Goal: Transaction & Acquisition: Purchase product/service

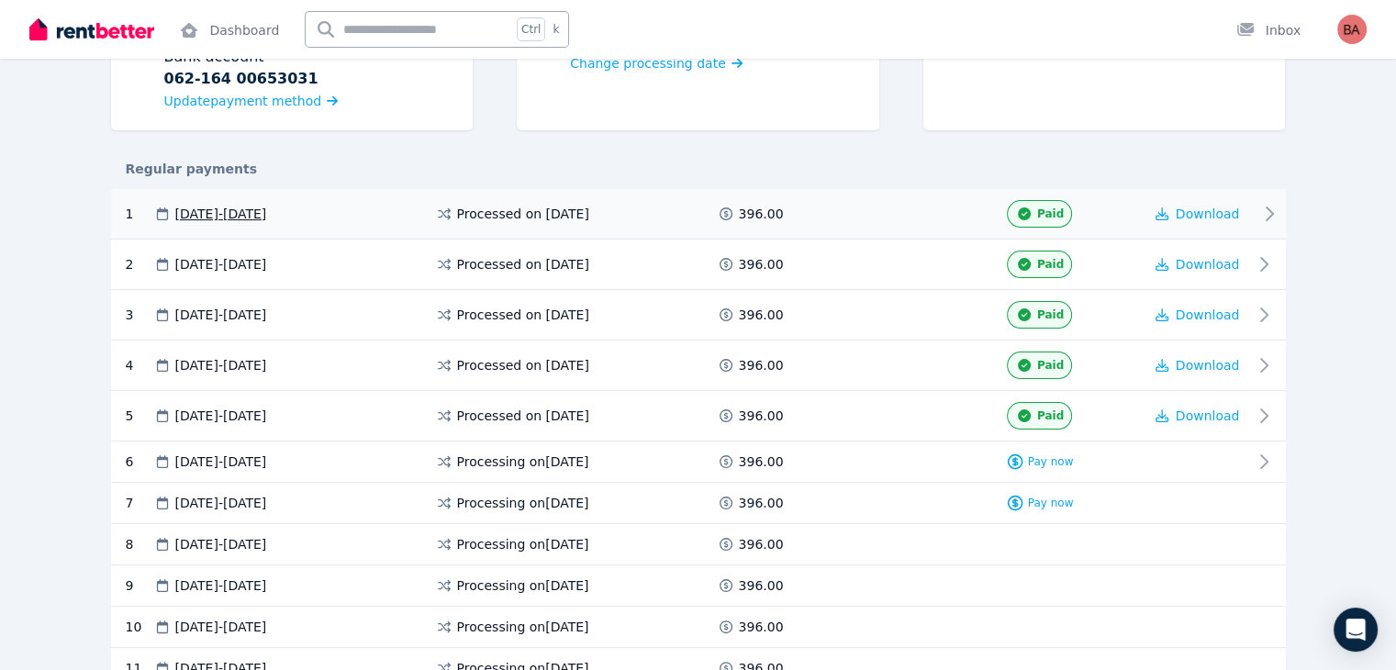
scroll to position [459, 0]
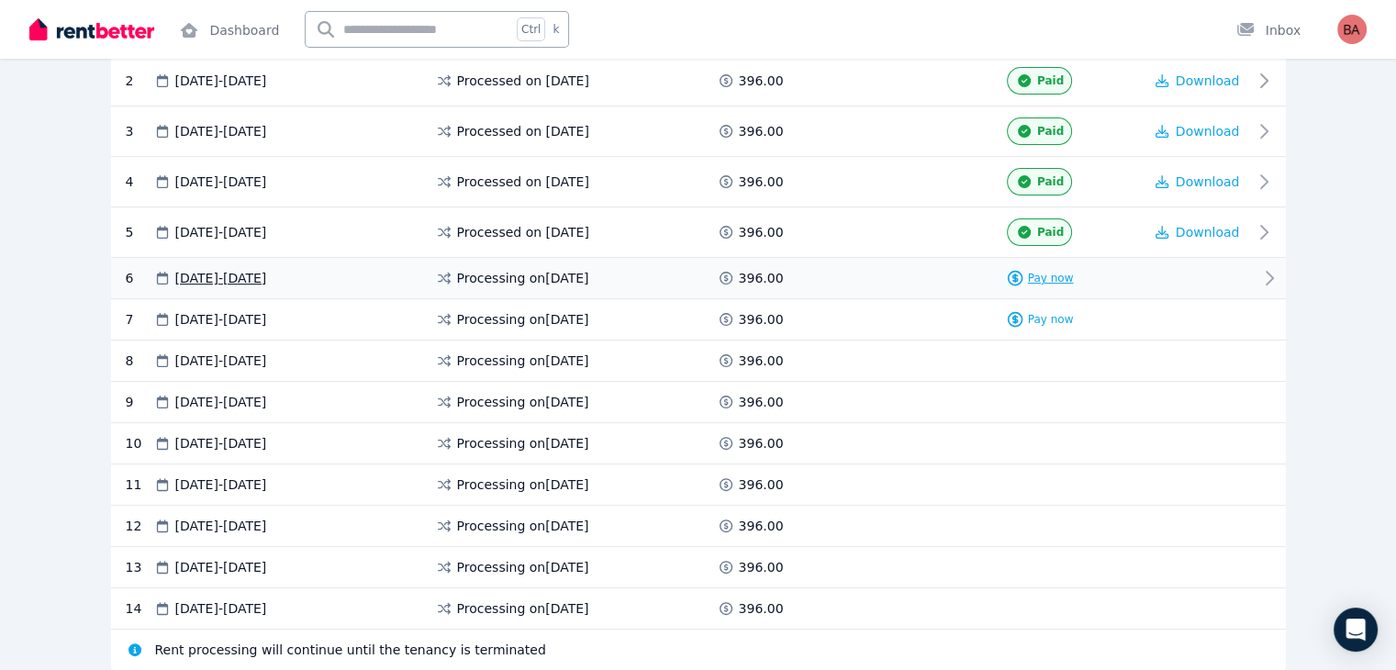
click at [1074, 277] on span "Pay now" at bounding box center [1051, 278] width 46 height 15
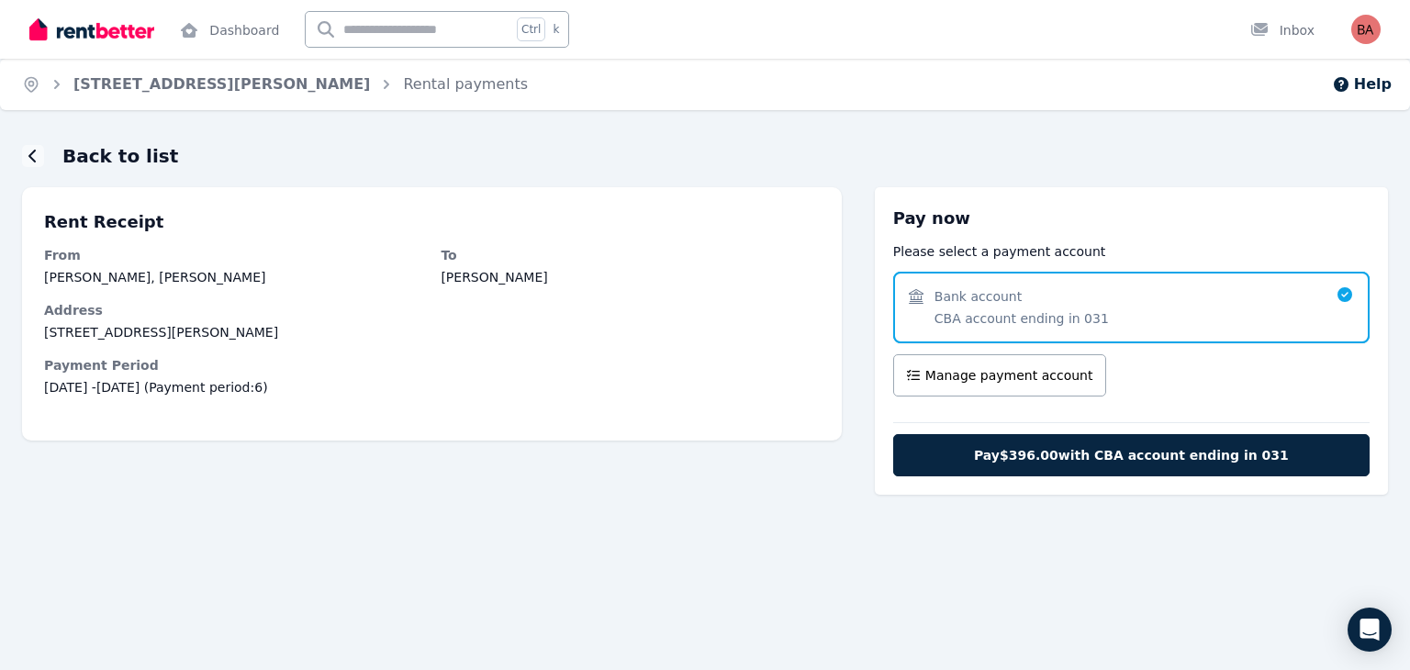
click at [1072, 300] on div "Bank account" at bounding box center [1021, 296] width 174 height 18
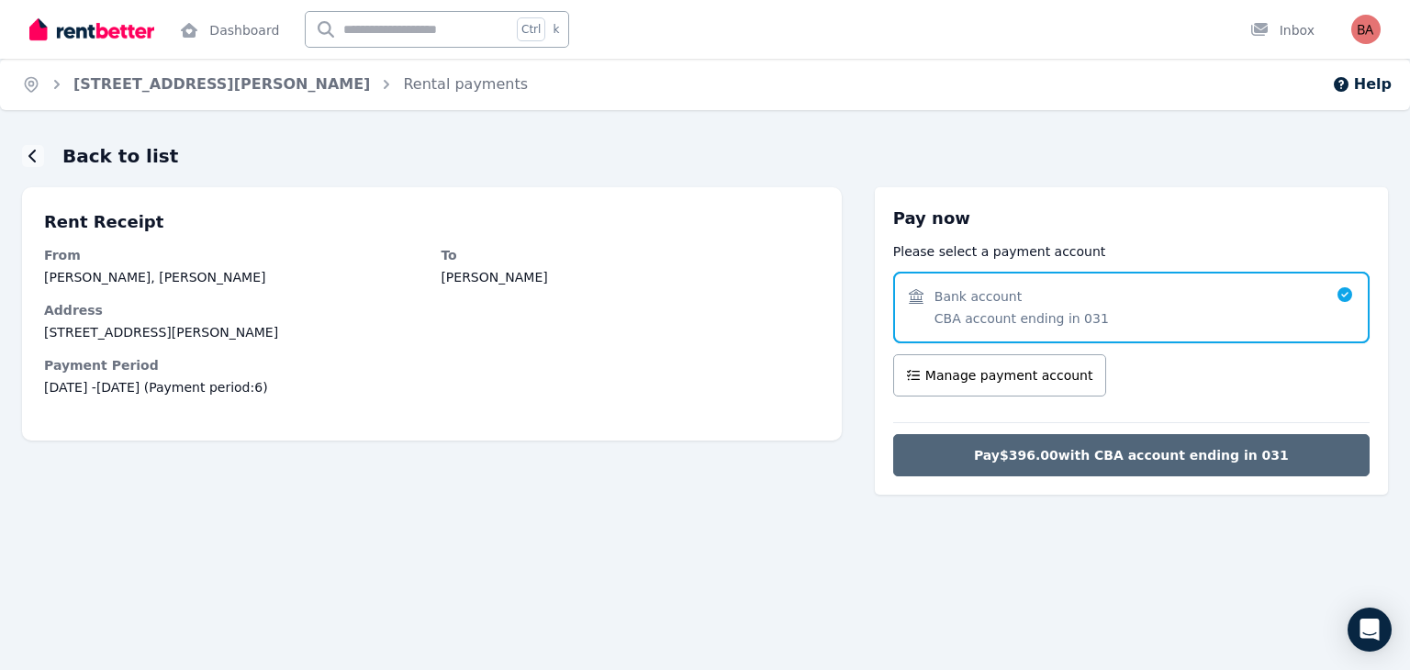
click at [1076, 446] on span "Pay $396.00 with CBA account ending in 031" at bounding box center [1131, 455] width 315 height 18
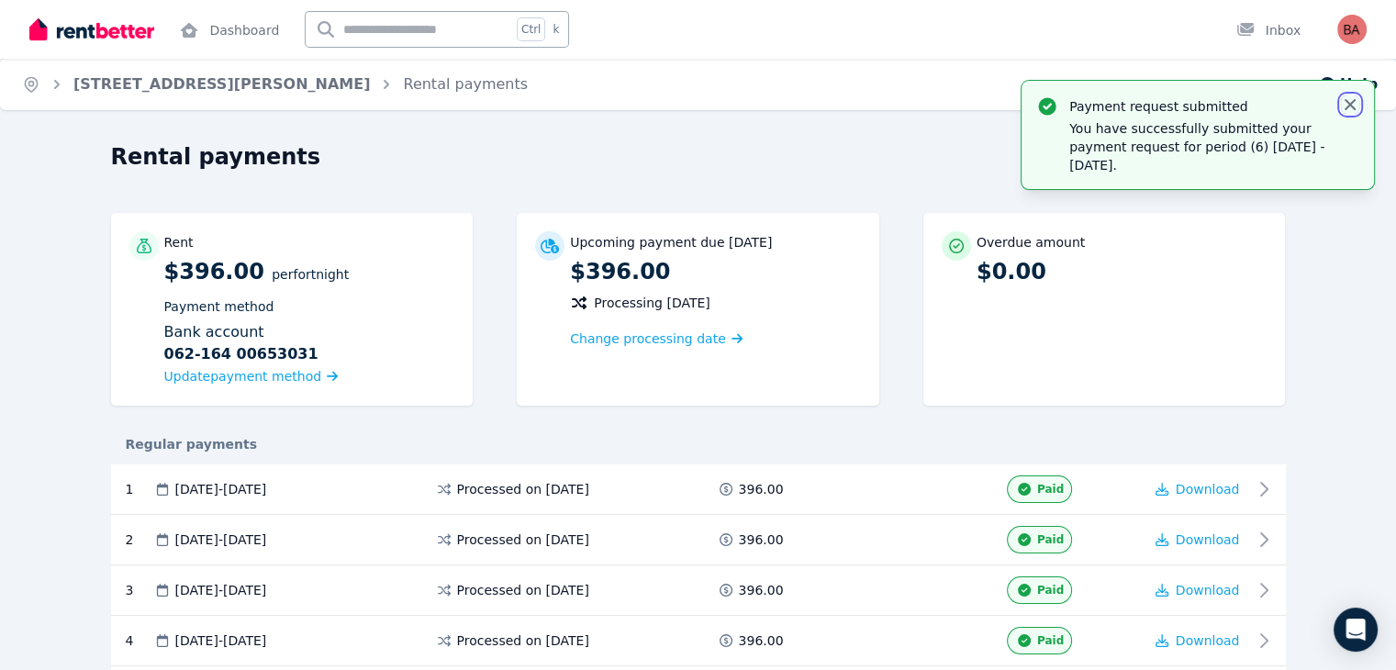
click at [1352, 98] on icon "button" at bounding box center [1350, 104] width 18 height 18
